Goal: Find specific page/section: Find specific page/section

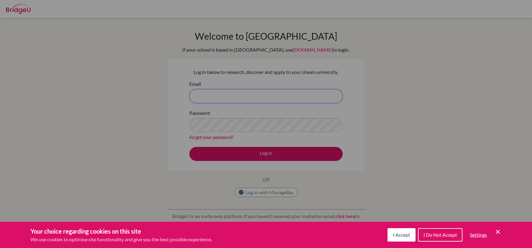
type input "[EMAIL_ADDRESS][DOMAIN_NAME]"
click at [399, 236] on span "I Accept" at bounding box center [401, 234] width 17 height 6
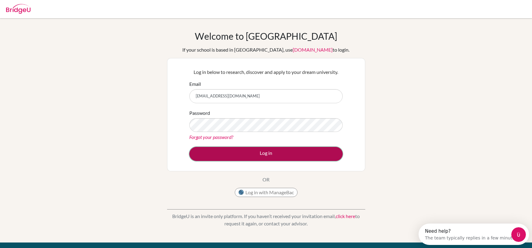
click at [236, 154] on button "Log in" at bounding box center [265, 154] width 153 height 14
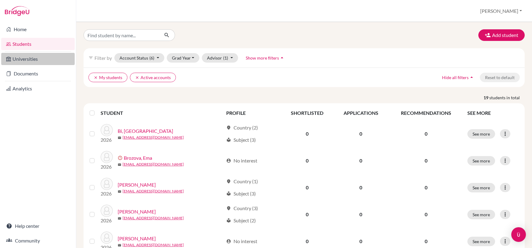
click at [31, 59] on link "Universities" at bounding box center [38, 59] width 74 height 12
